Goal: Task Accomplishment & Management: Manage account settings

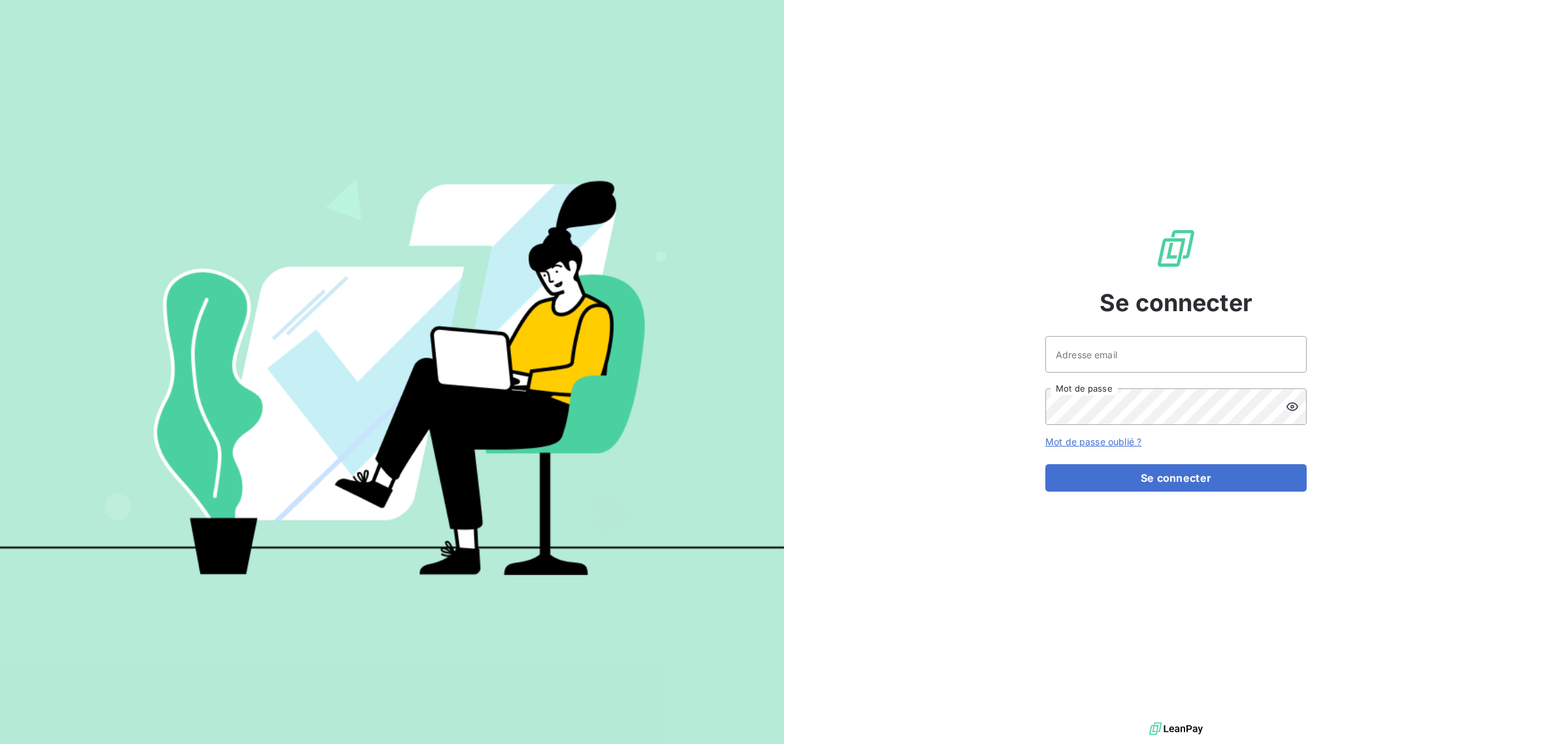
type input "[EMAIL_ADDRESS][DOMAIN_NAME]"
drag, startPoint x: 913, startPoint y: 429, endPoint x: 923, endPoint y: 430, distance: 10.0
click at [913, 423] on div "Se connecter [EMAIL_ADDRESS][DOMAIN_NAME] Adresse email Mot de passe Mot de pas…" at bounding box center [1176, 359] width 784 height 719
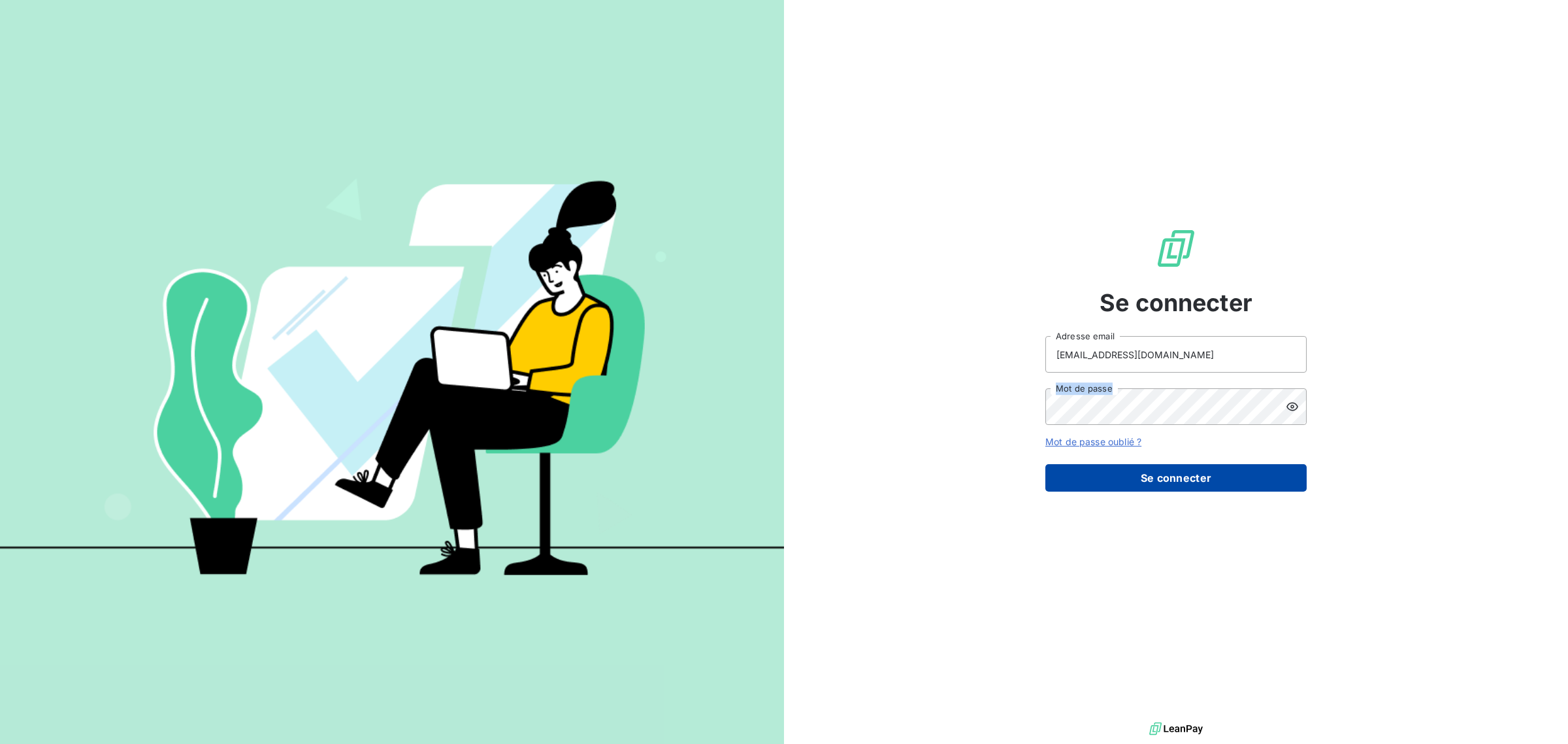
click at [1135, 464] on button "Se connecter" at bounding box center [1176, 477] width 262 height 27
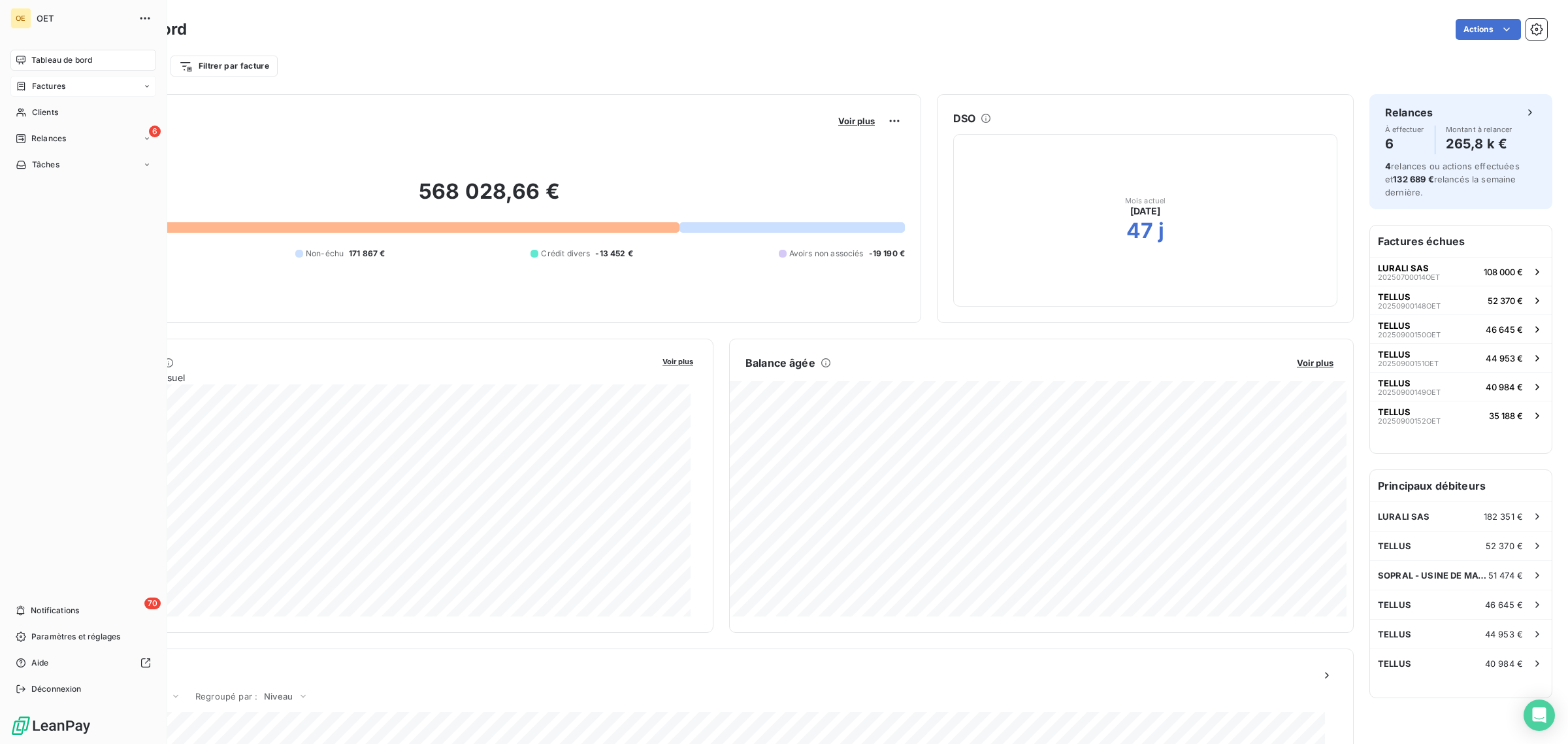
click at [49, 86] on span "Factures" at bounding box center [48, 86] width 33 height 12
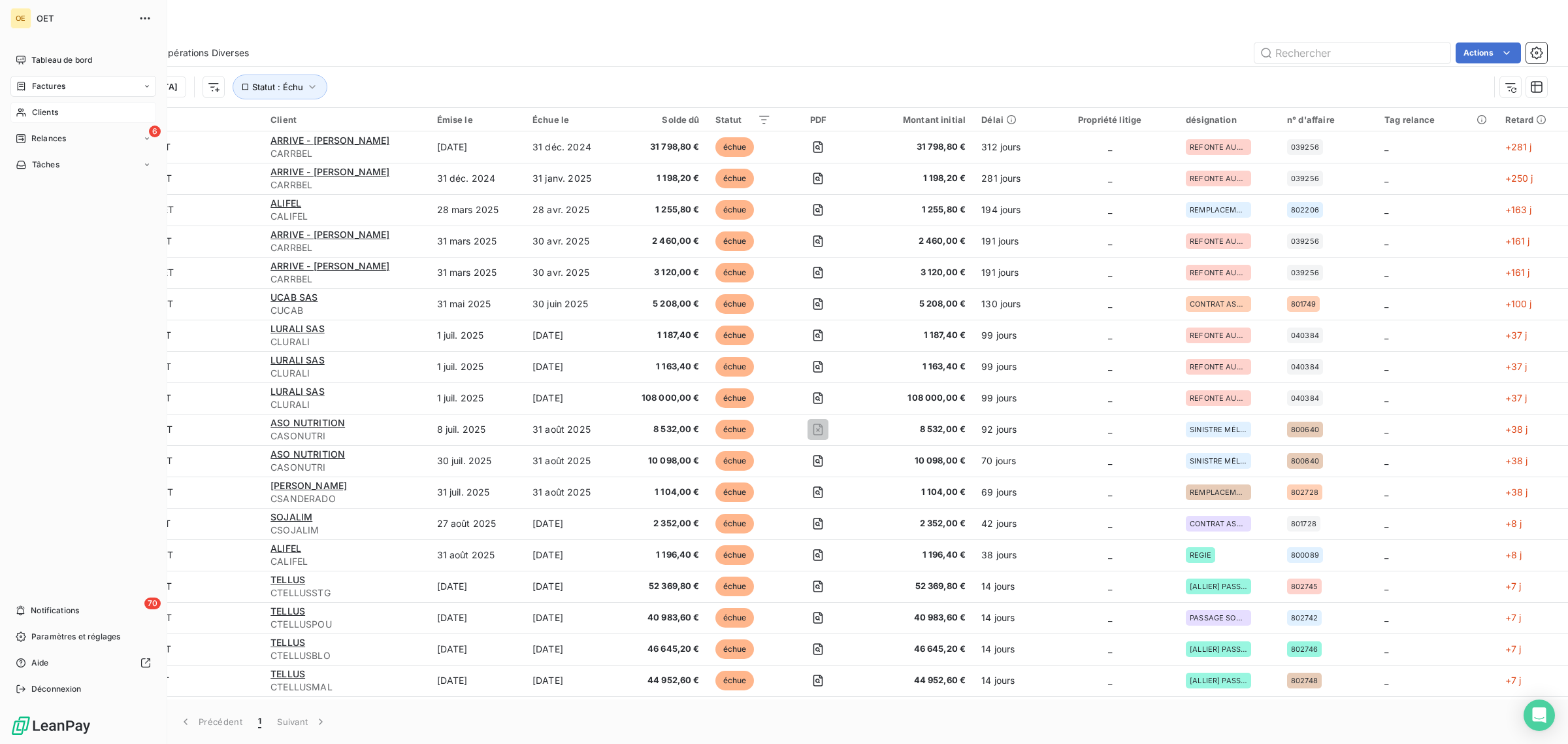
click at [36, 112] on span "Clients" at bounding box center [45, 112] width 26 height 12
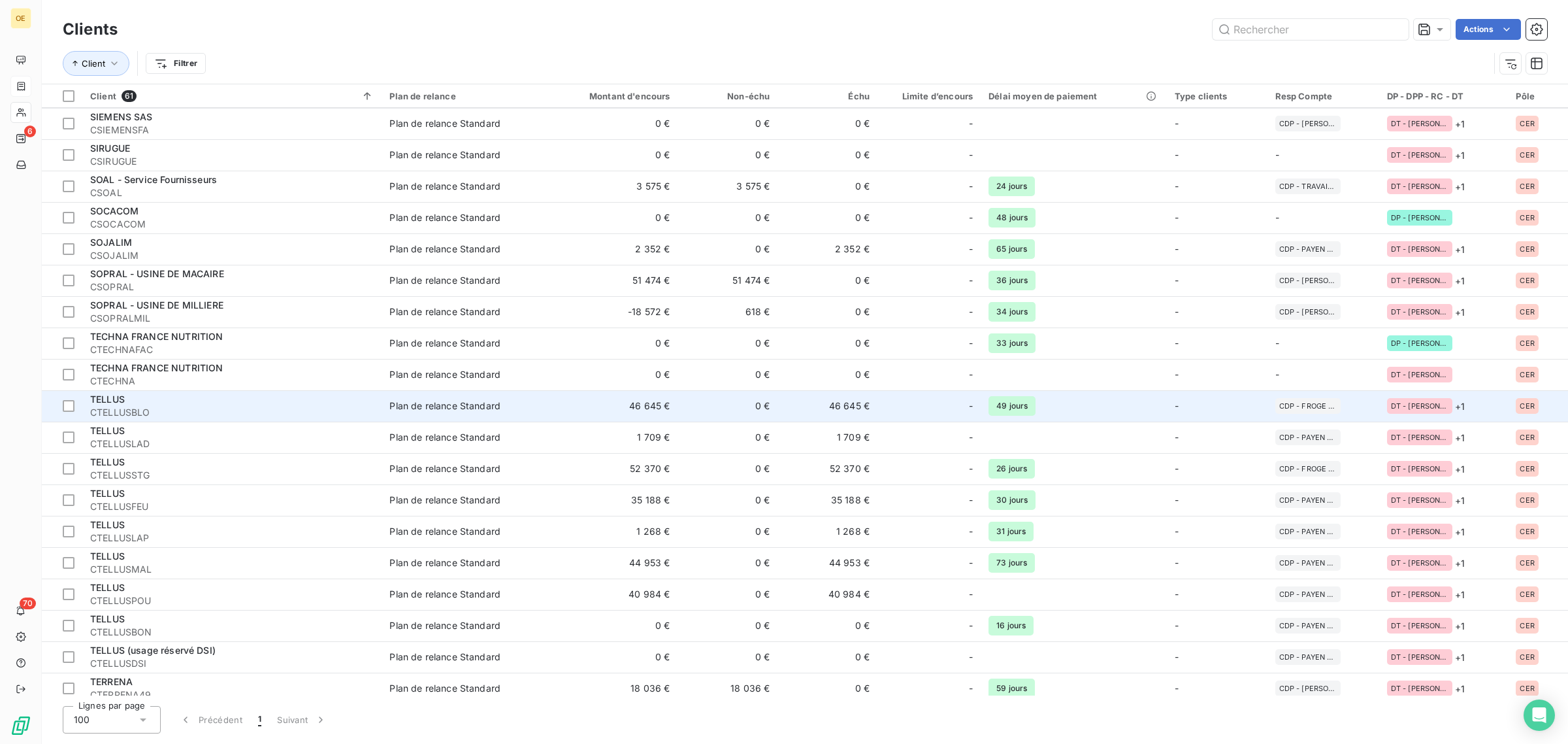
scroll to position [1224, 0]
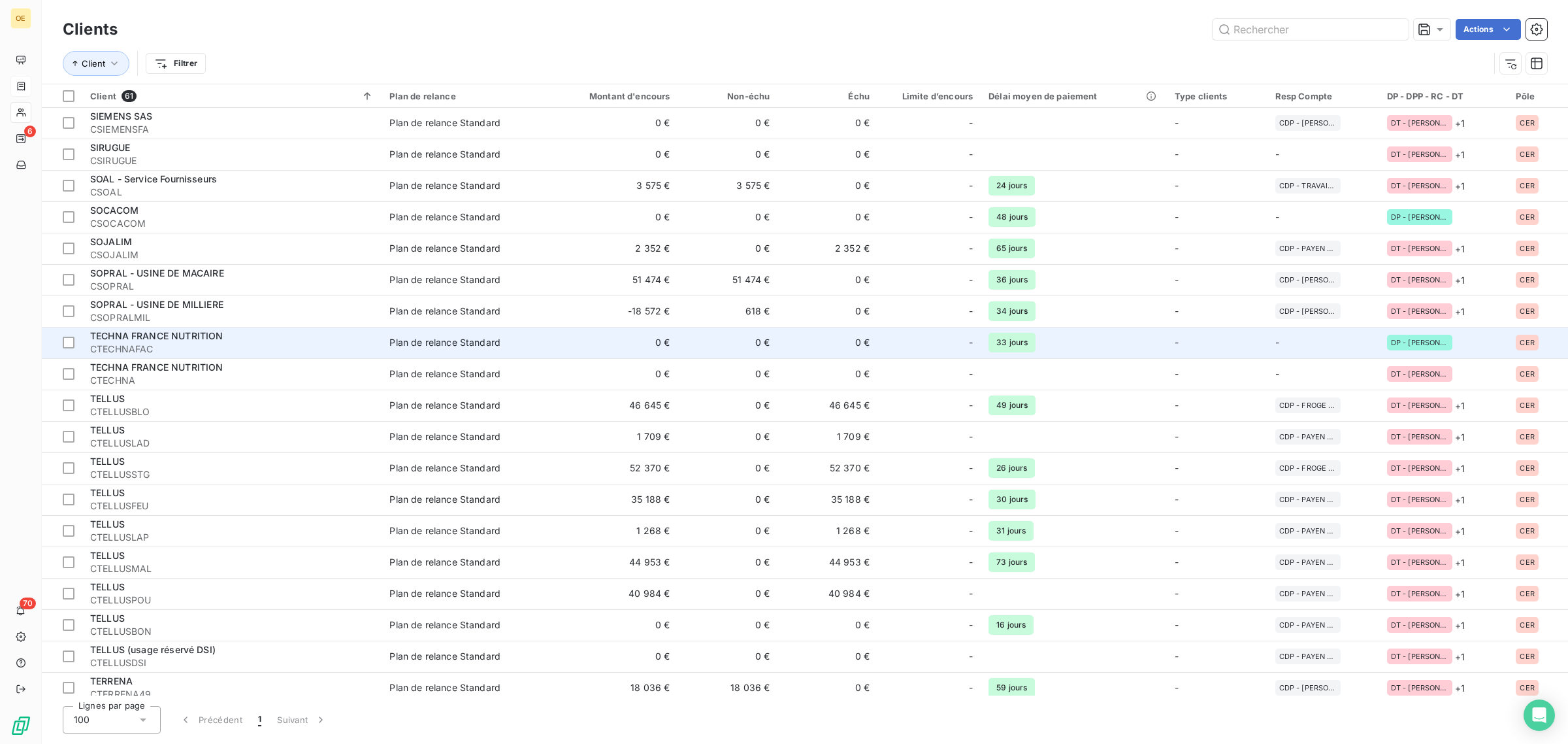
click at [250, 342] on span "CTECHNAFAC" at bounding box center [232, 349] width 283 height 13
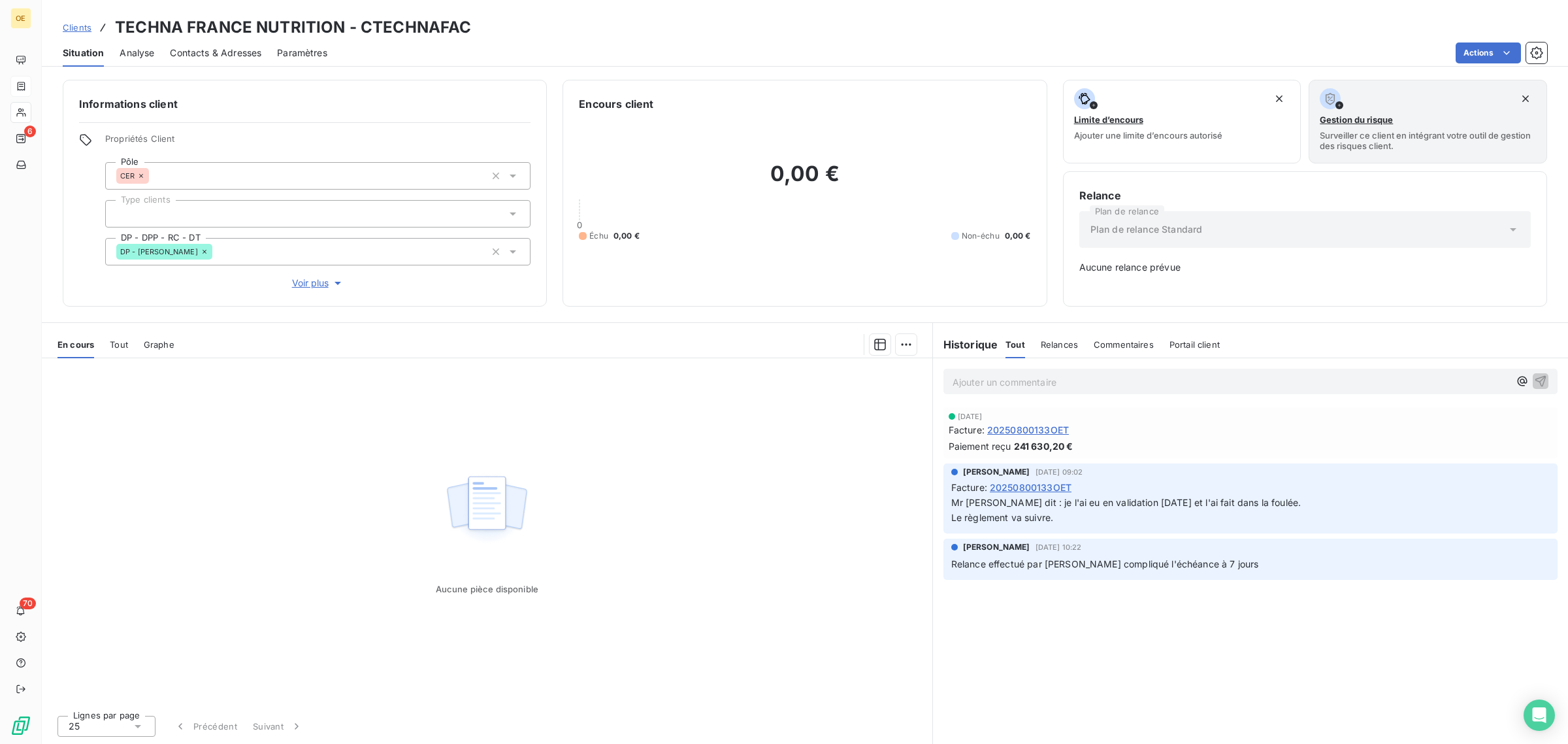
click at [142, 56] on span "Analyse" at bounding box center [136, 52] width 35 height 13
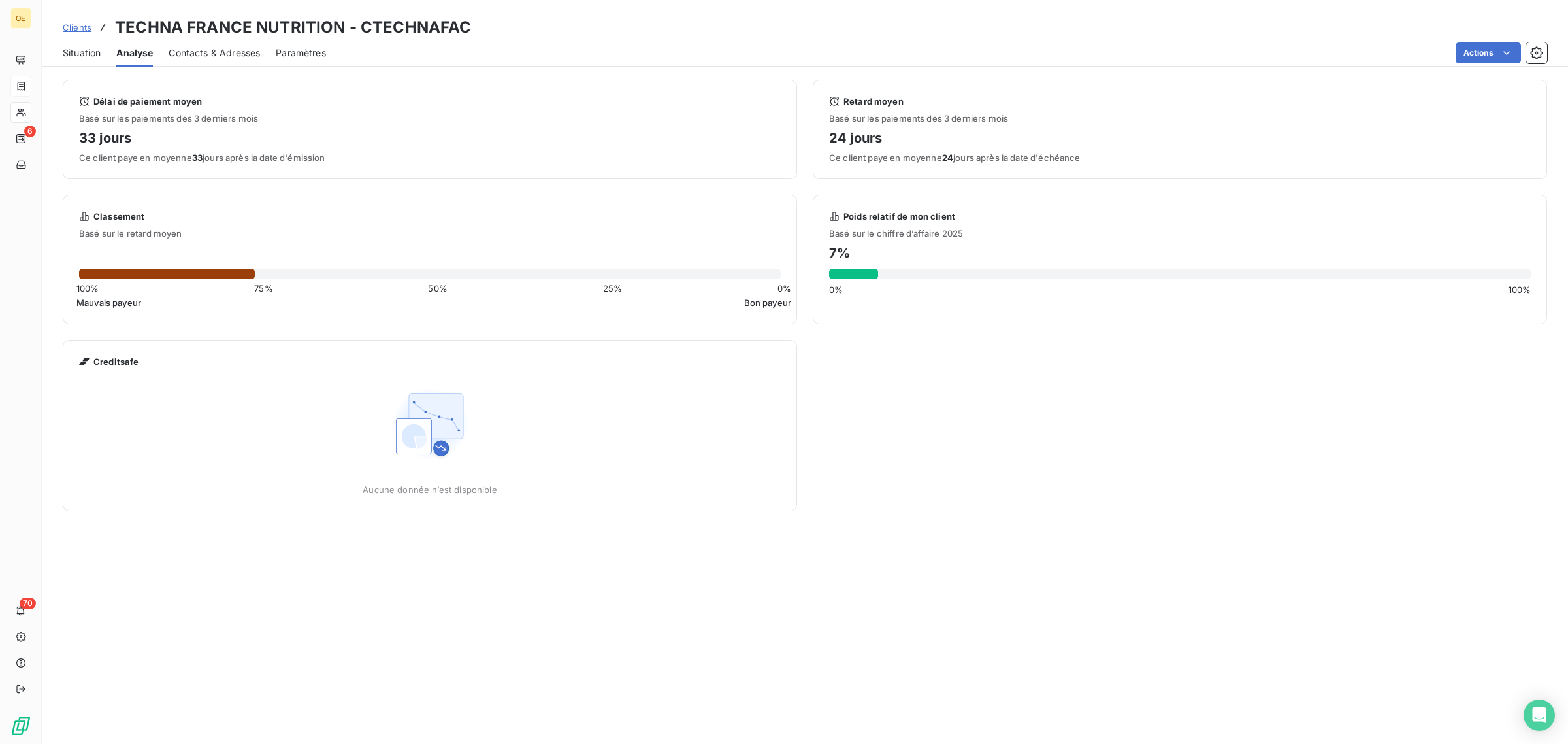
click at [89, 54] on span "Situation" at bounding box center [82, 52] width 38 height 13
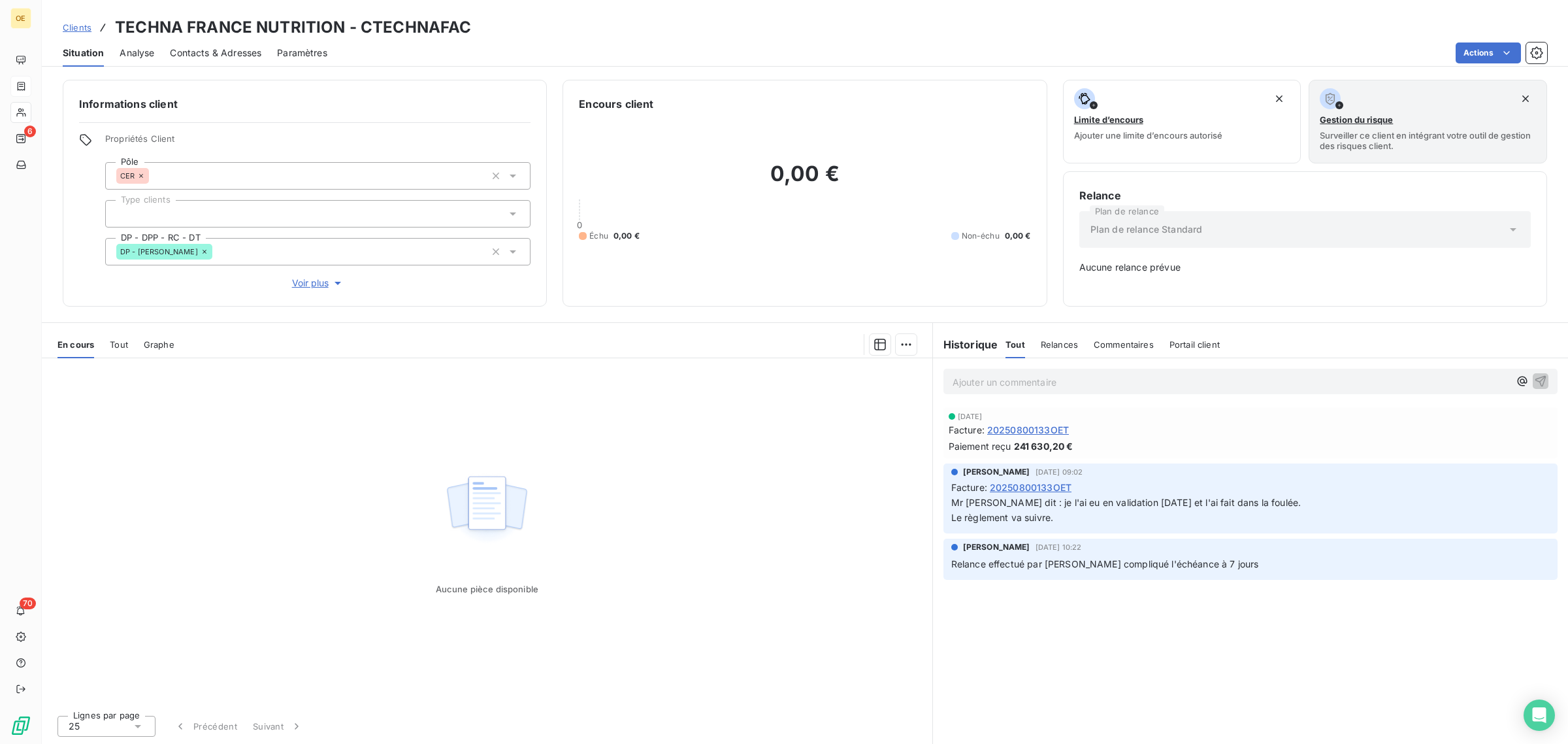
click at [113, 344] on span "Tout" at bounding box center [119, 344] width 18 height 10
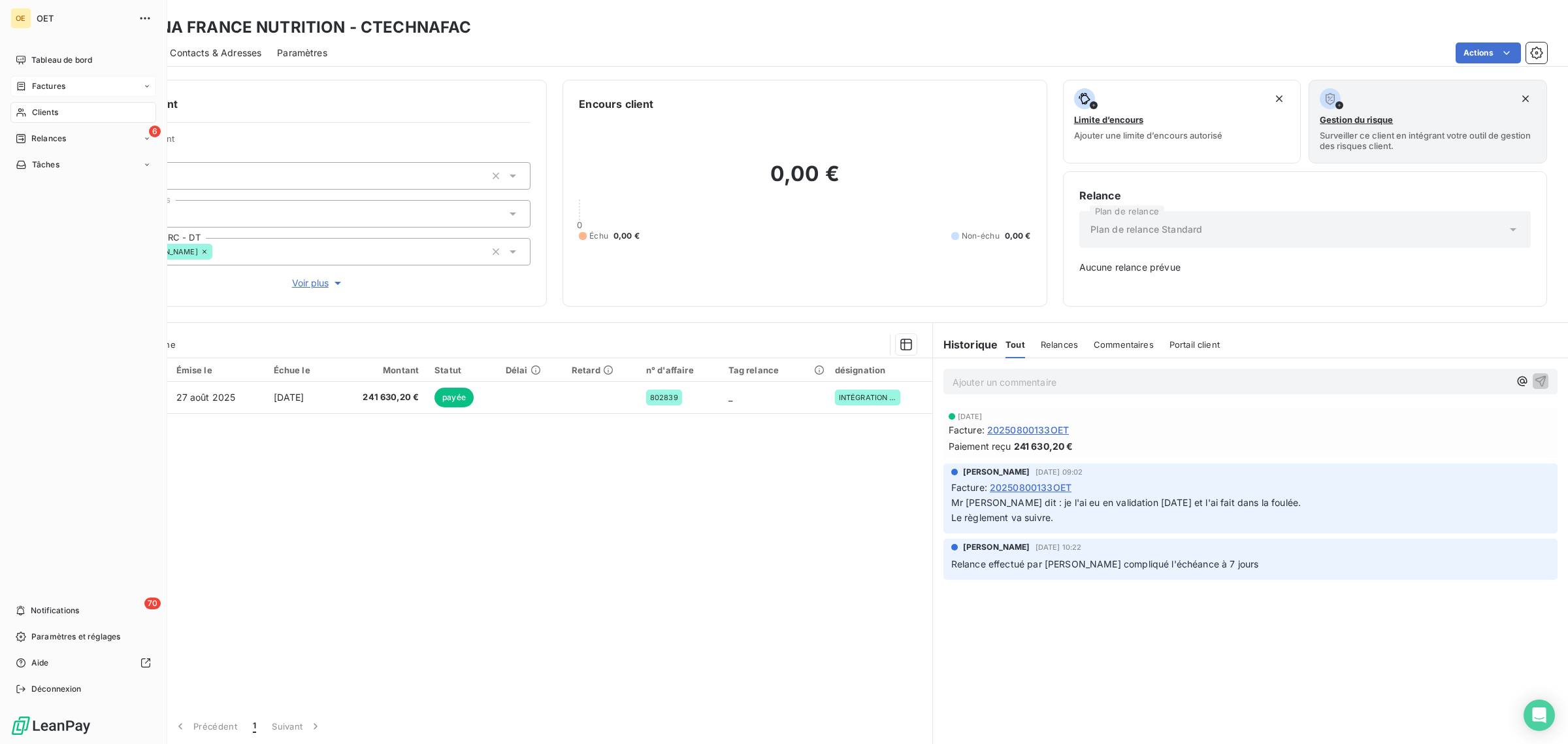
click at [46, 82] on span "Factures" at bounding box center [48, 86] width 33 height 12
